Goal: Task Accomplishment & Management: Manage account settings

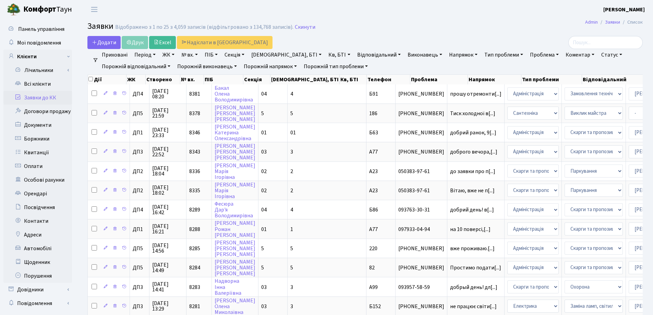
select select "25"
click at [42, 86] on link "Всі клієнти" at bounding box center [37, 84] width 69 height 14
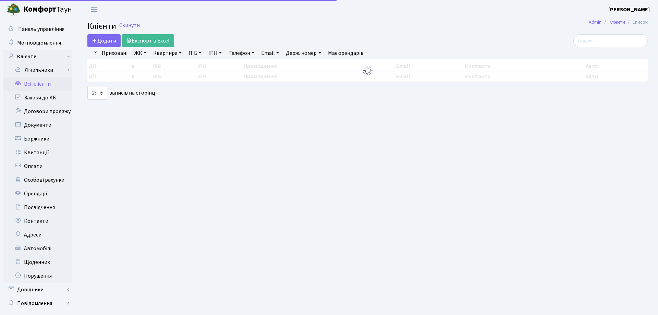
select select "25"
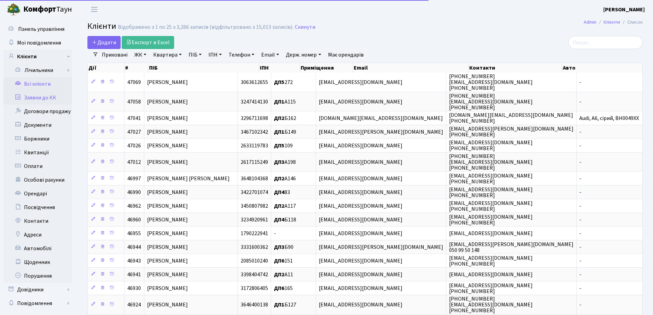
click at [41, 97] on link "Заявки до КК" at bounding box center [37, 98] width 69 height 14
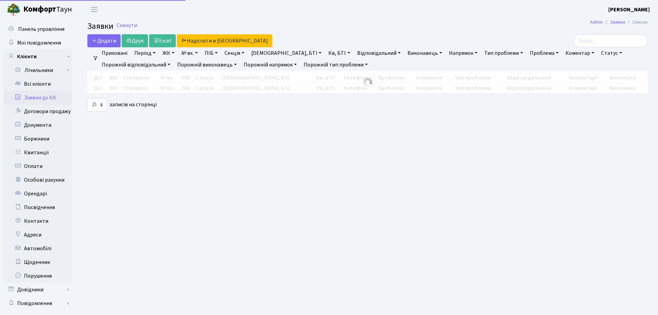
select select "25"
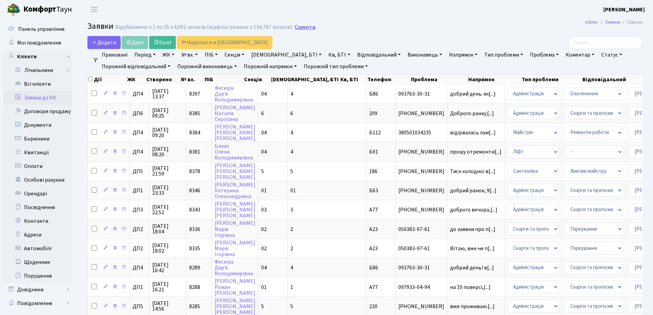
click at [304, 28] on link "Скинути" at bounding box center [305, 27] width 21 height 7
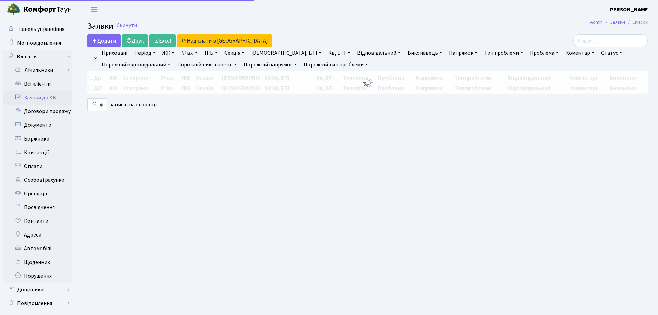
select select "25"
